Goal: Information Seeking & Learning: Learn about a topic

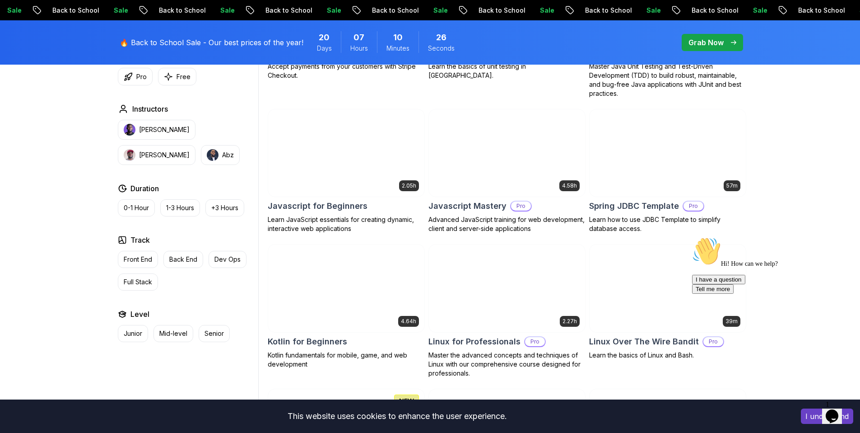
scroll to position [1795, 0]
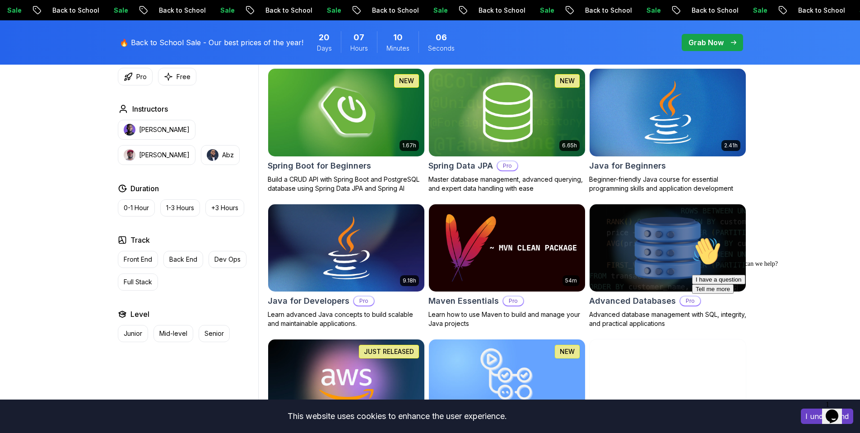
scroll to position [450, 0]
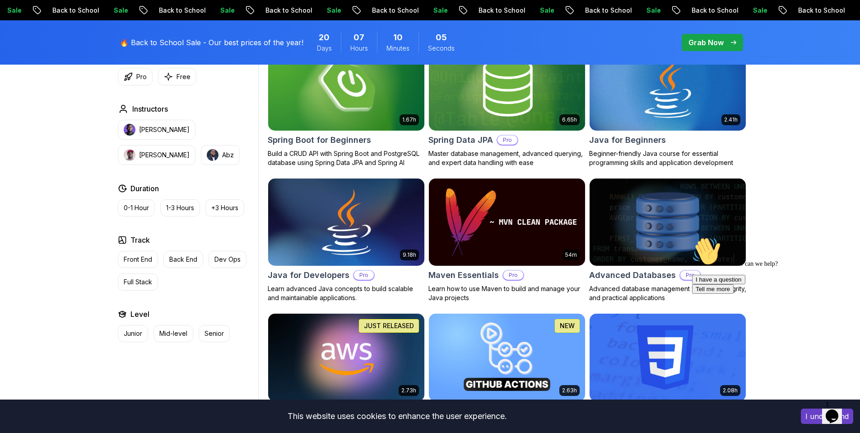
click at [349, 219] on img at bounding box center [346, 222] width 164 height 92
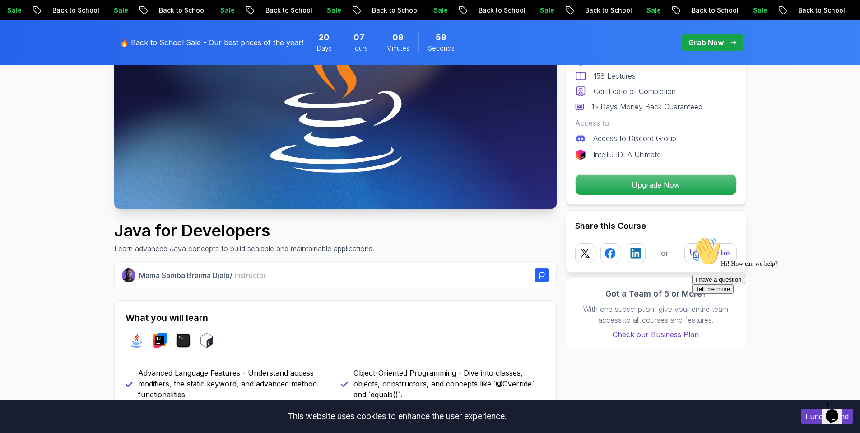
scroll to position [177, 0]
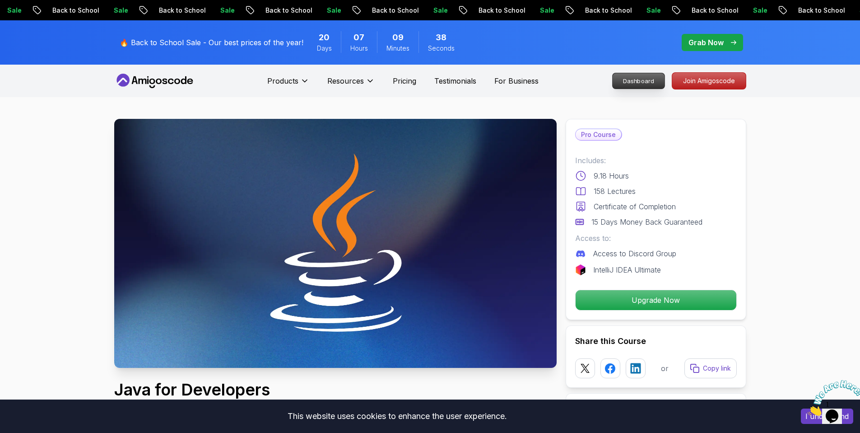
click at [654, 83] on p "Dashboard" at bounding box center [639, 80] width 52 height 15
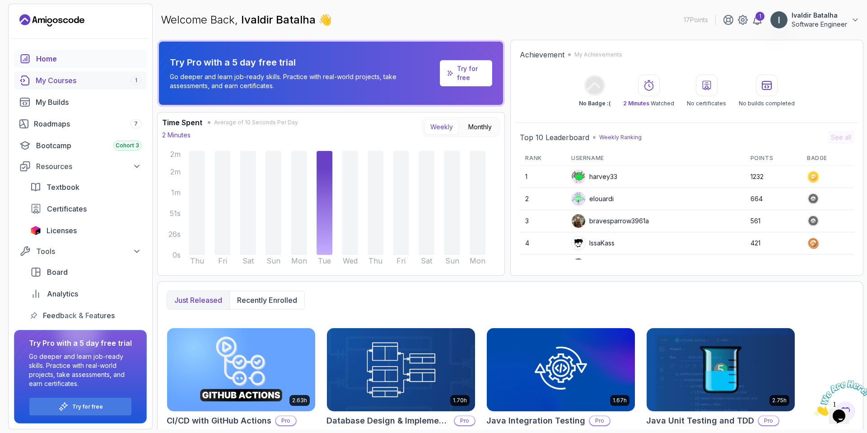
click at [69, 80] on div "My Courses 1" at bounding box center [89, 80] width 106 height 11
click at [481, 80] on p "Try for free" at bounding box center [471, 73] width 28 height 18
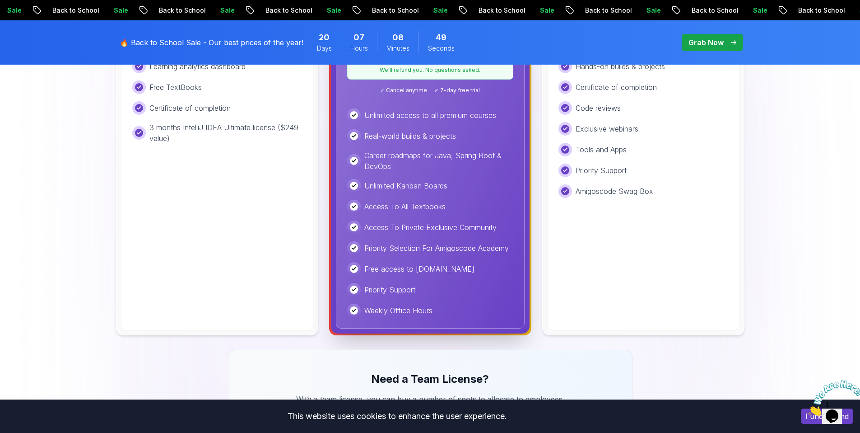
scroll to position [335, 0]
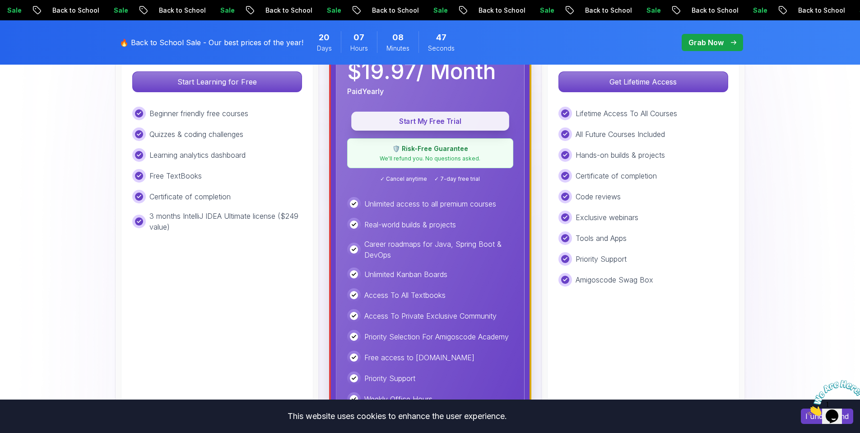
click at [453, 125] on p "Start My Free Trial" at bounding box center [430, 121] width 137 height 10
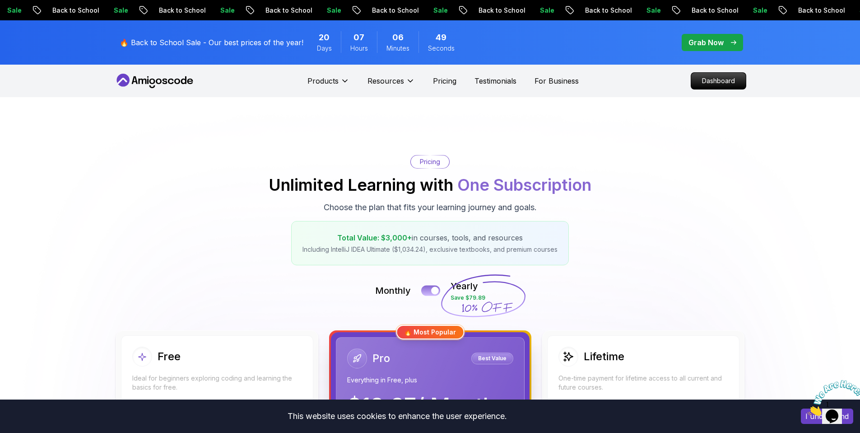
click at [433, 290] on div at bounding box center [435, 291] width 8 height 8
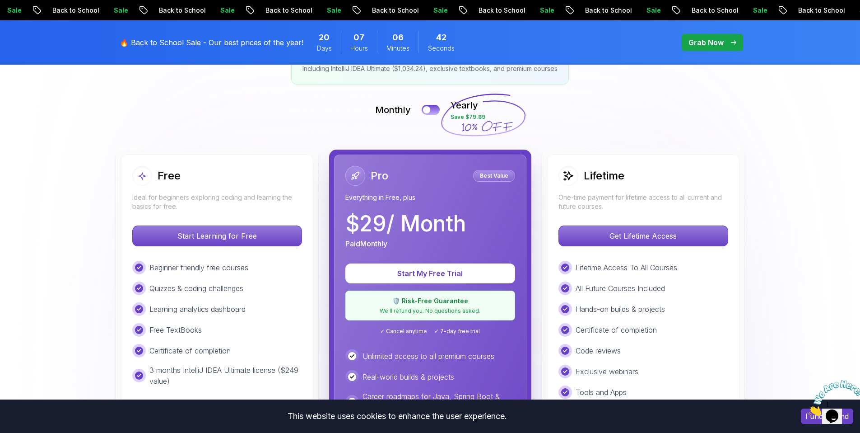
scroll to position [185, 0]
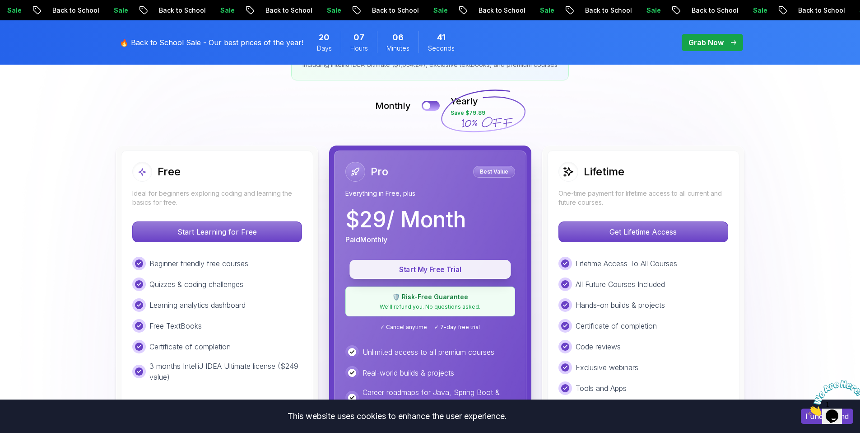
click at [457, 264] on p "Start My Free Trial" at bounding box center [430, 269] width 141 height 10
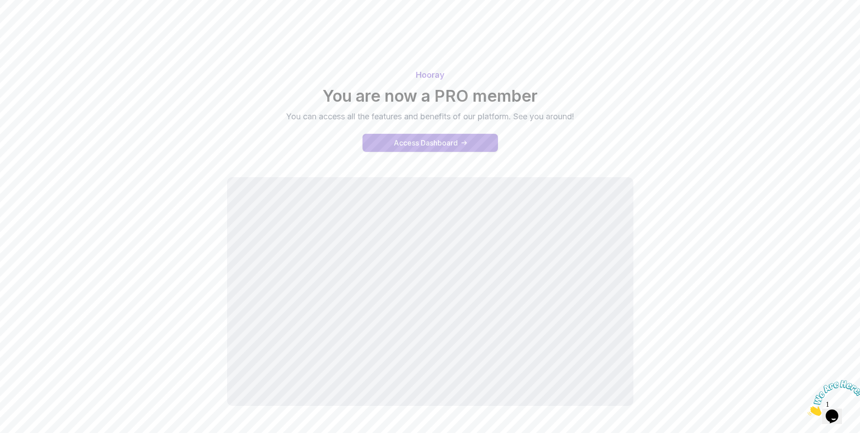
click at [441, 142] on div "Access Dashboard" at bounding box center [426, 142] width 64 height 11
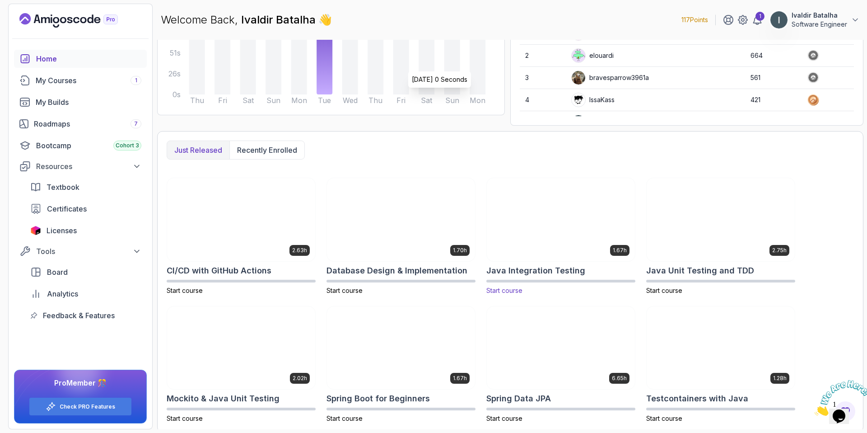
scroll to position [146, 0]
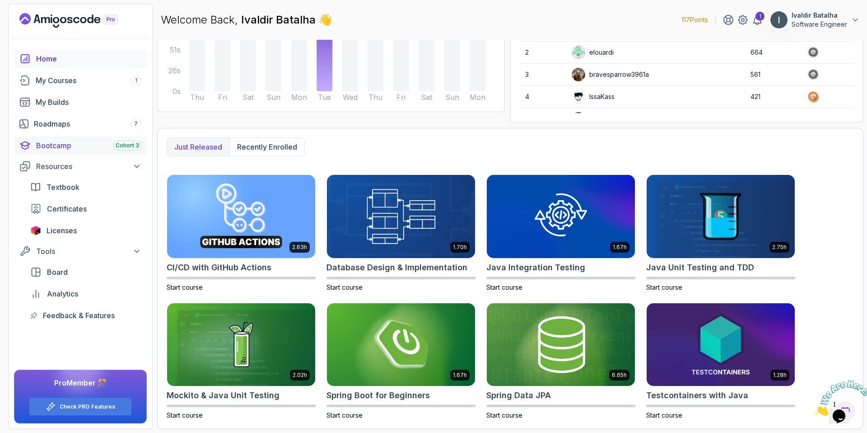
click at [74, 144] on div "Bootcamp Cohort 3" at bounding box center [88, 145] width 105 height 11
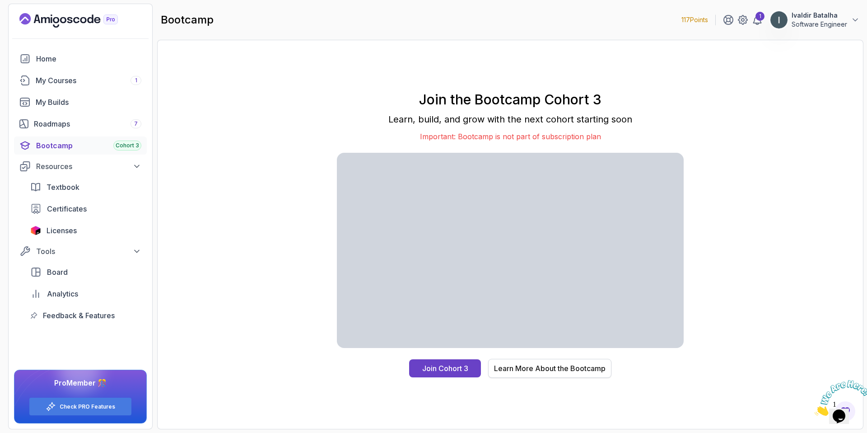
click at [562, 369] on div "Learn More About the Bootcamp" at bounding box center [550, 368] width 112 height 11
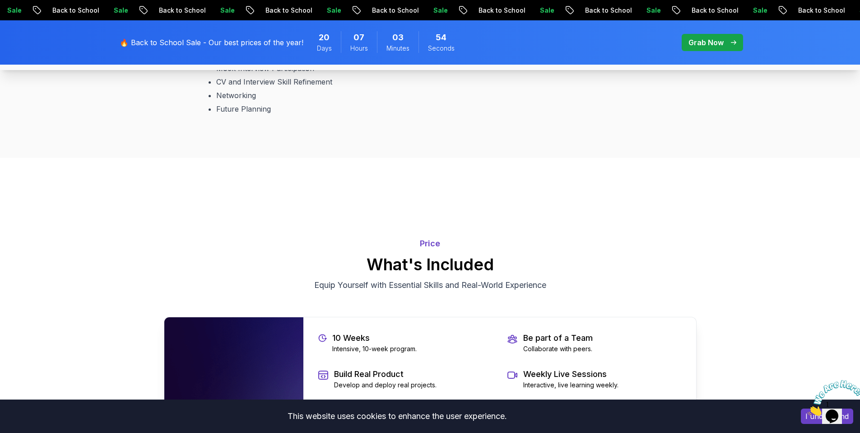
scroll to position [1739, 0]
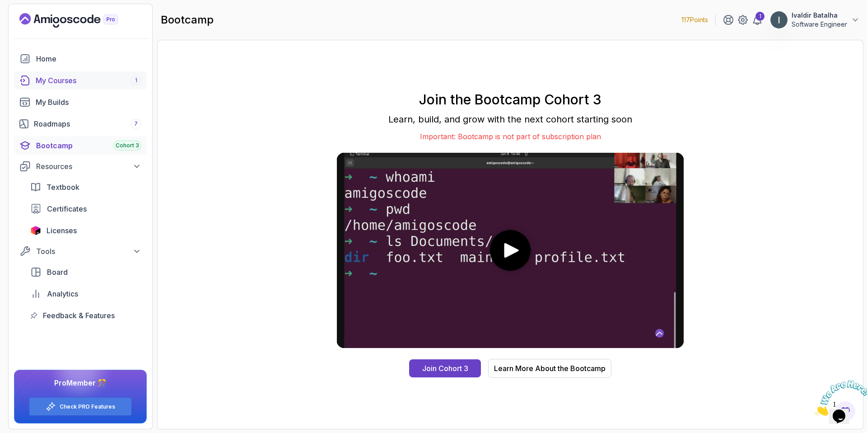
click at [91, 85] on div "My Courses 1" at bounding box center [89, 80] width 106 height 11
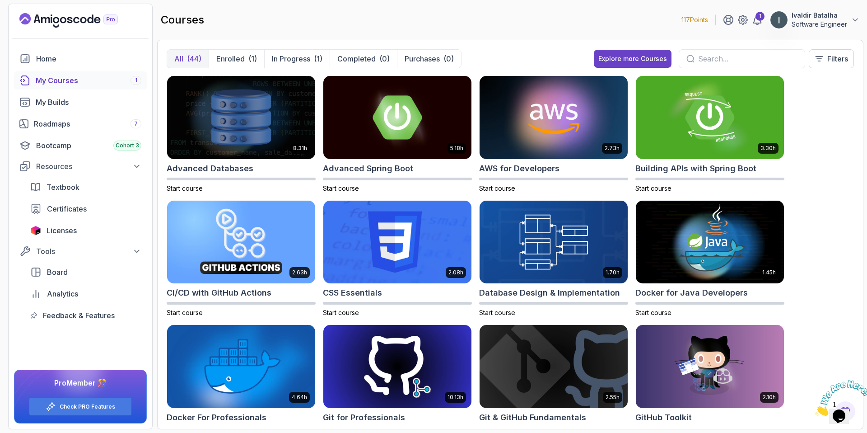
click at [719, 62] on input "text" at bounding box center [747, 58] width 99 height 11
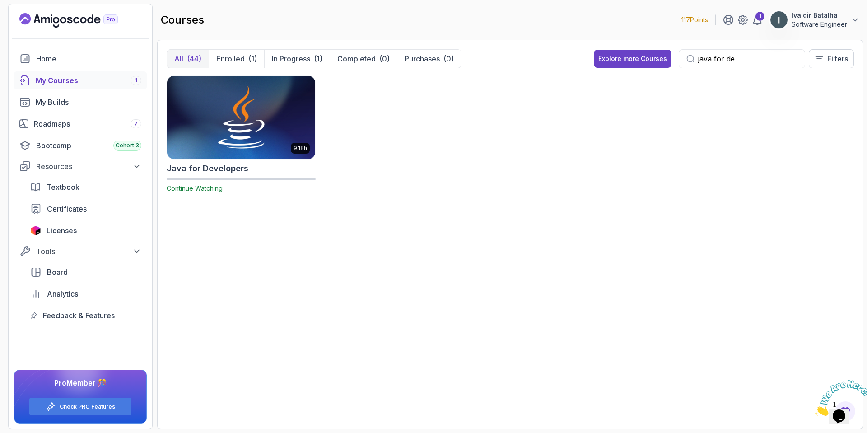
type input "java for de"
click at [252, 127] on img at bounding box center [240, 117] width 155 height 87
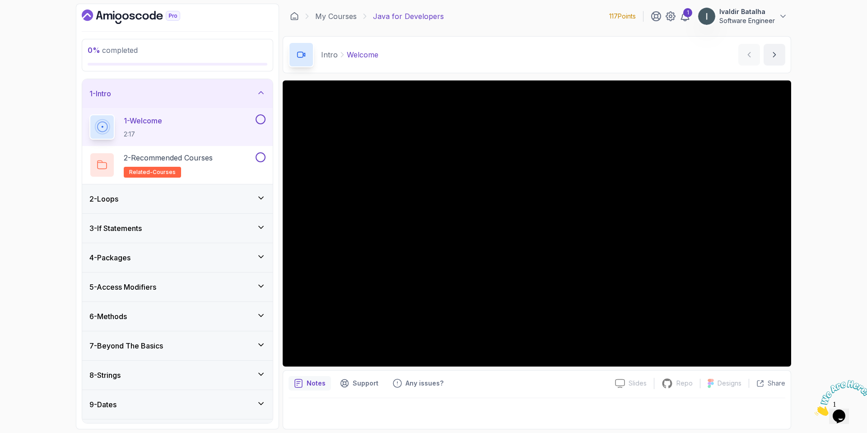
click at [823, 209] on div "0 % completed 1 - Intro 1 - Welcome 2:17 2 - Recommended Courses related-course…" at bounding box center [433, 216] width 867 height 433
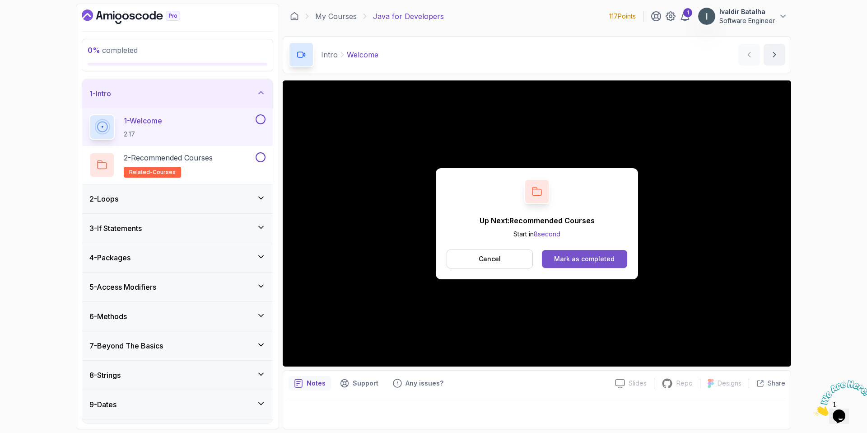
click at [596, 259] on div "Mark as completed" at bounding box center [584, 258] width 61 height 9
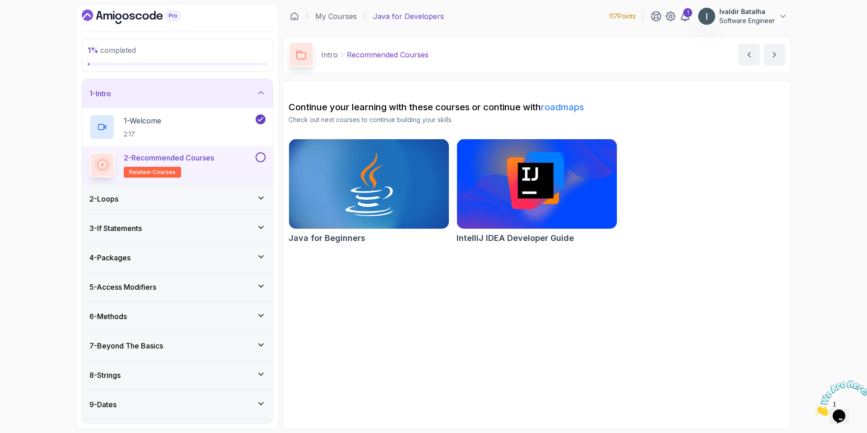
click at [505, 198] on img at bounding box center [537, 184] width 168 height 94
click at [172, 205] on div "2 - Loops" at bounding box center [177, 198] width 191 height 29
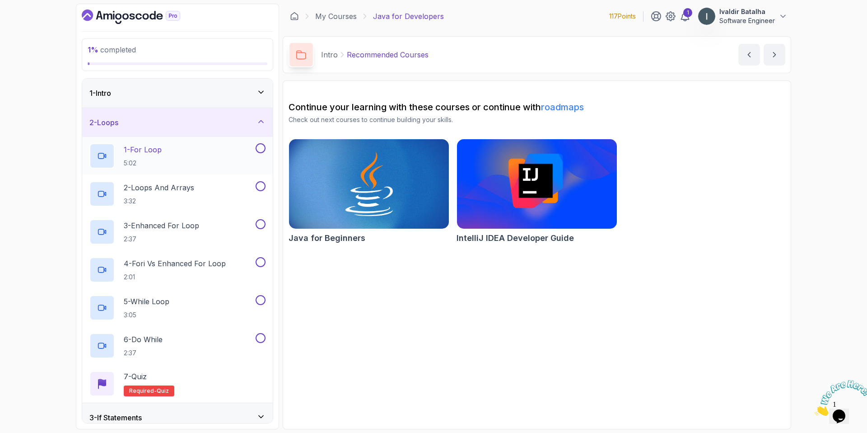
click at [201, 159] on div "1 - For Loop 5:02" at bounding box center [171, 155] width 164 height 25
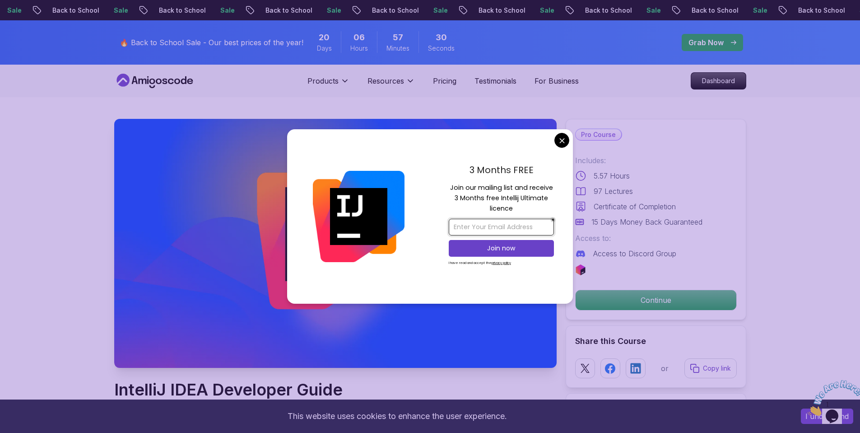
click at [499, 226] on input "email" at bounding box center [501, 227] width 105 height 17
type input "[EMAIL_ADDRESS][DOMAIN_NAME]"
click at [515, 243] on button "Join now" at bounding box center [501, 248] width 105 height 17
